Goal: Find contact information: Find contact information

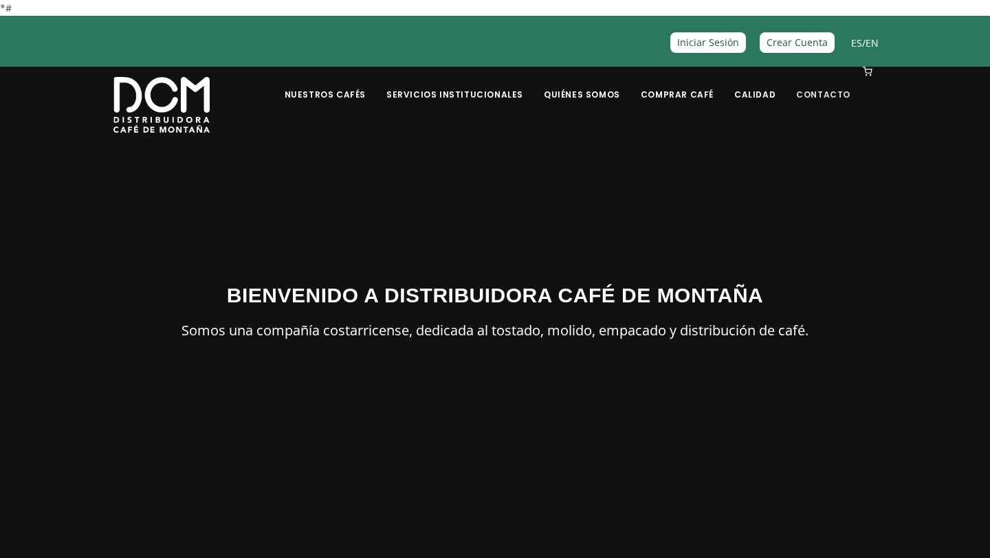
click at [812, 89] on link "Contacto" at bounding box center [823, 84] width 71 height 32
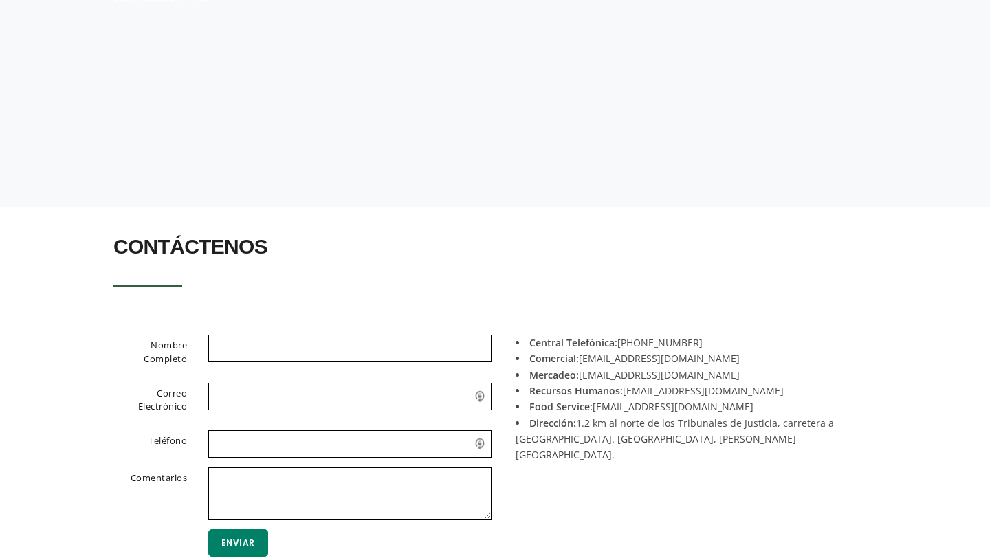
scroll to position [129, 0]
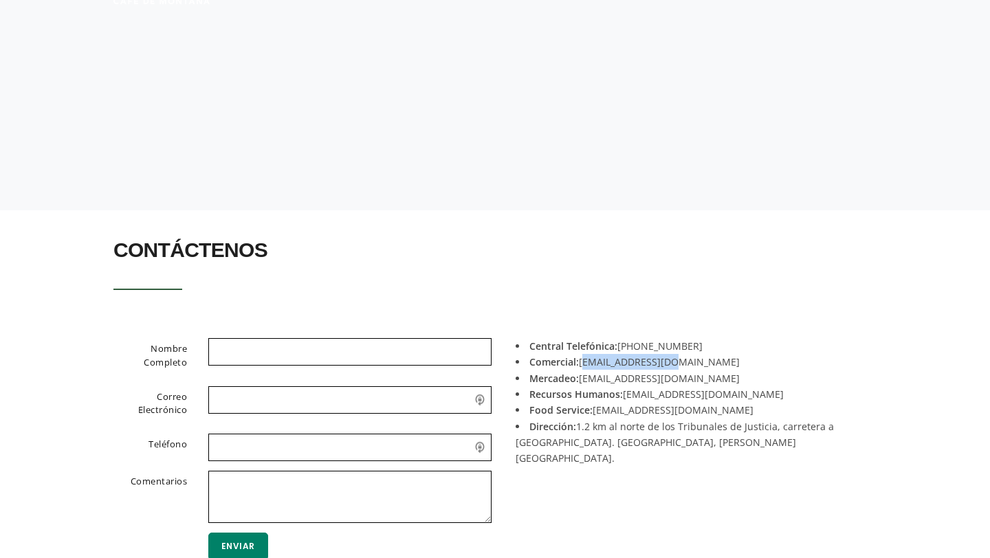
drag, startPoint x: 672, startPoint y: 362, endPoint x: 583, endPoint y: 359, distance: 89.4
click at [583, 359] on li "Comercial: [EMAIL_ADDRESS][DOMAIN_NAME]" at bounding box center [690, 362] width 350 height 16
copy li "[EMAIL_ADDRESS][DOMAIN_NAME]"
